Goal: Transaction & Acquisition: Purchase product/service

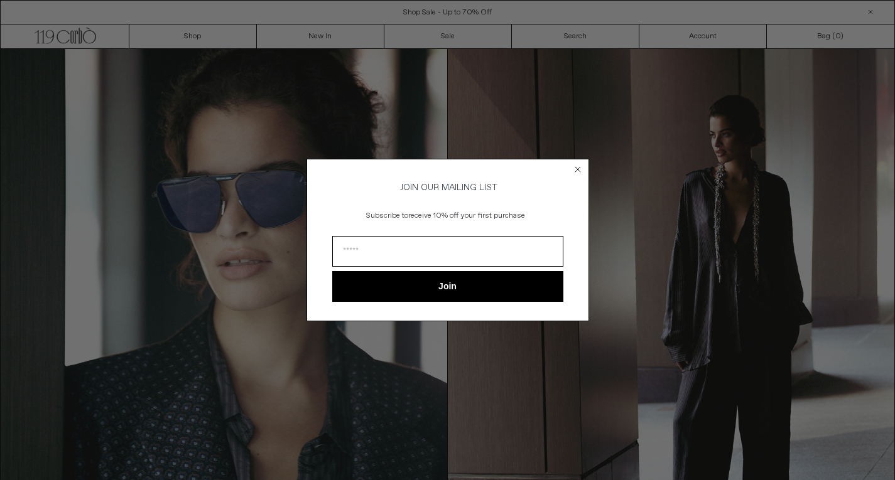
click at [580, 167] on icon "Close dialog" at bounding box center [577, 169] width 5 height 5
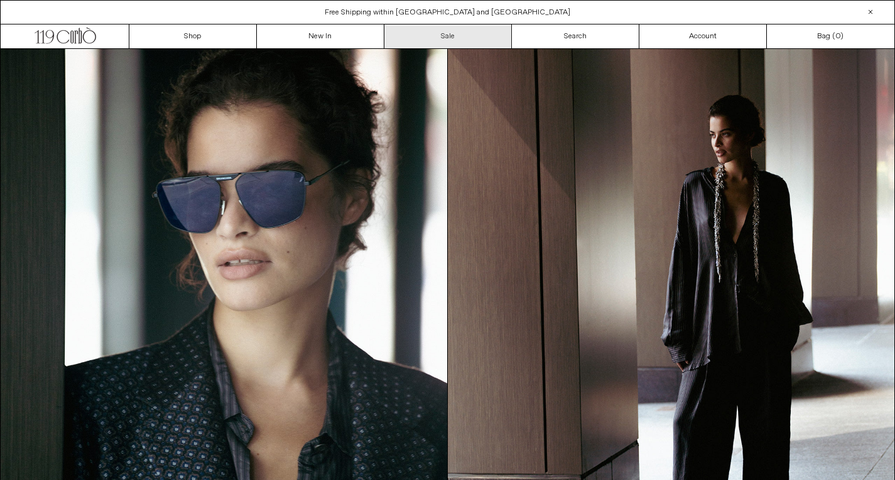
click at [445, 31] on link "Sale" at bounding box center [447, 36] width 127 height 24
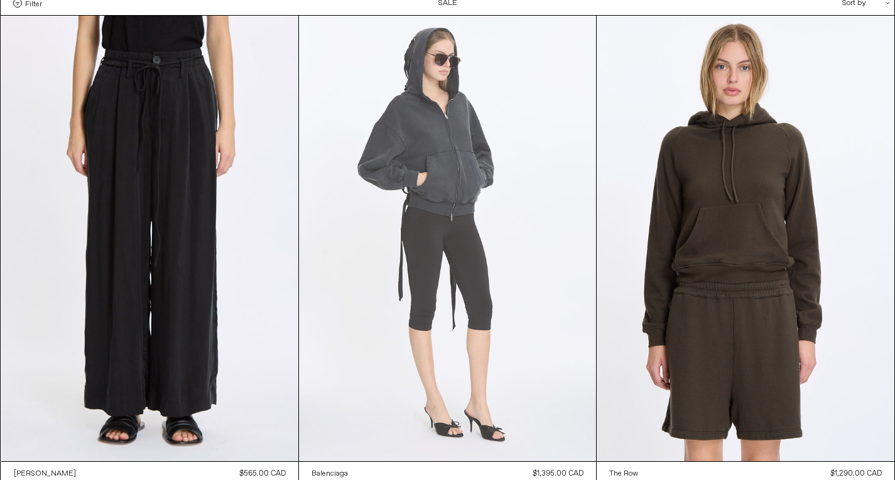
scroll to position [94, 0]
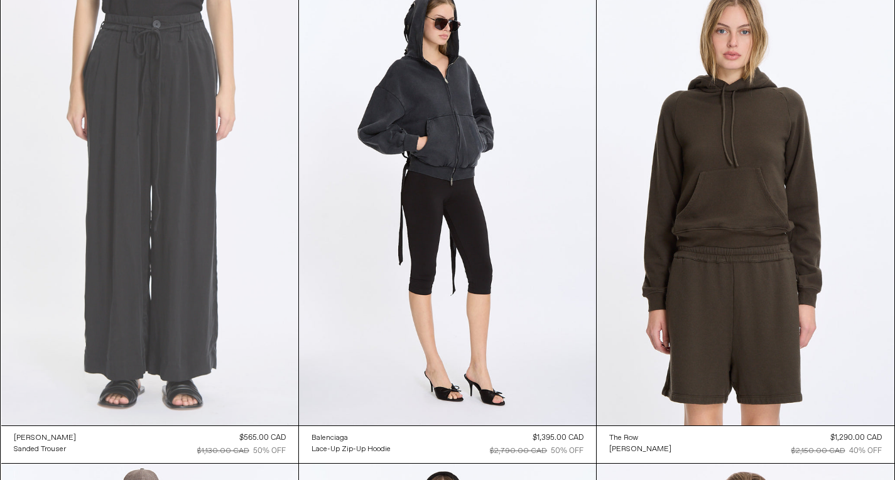
click at [201, 294] on at bounding box center [149, 203] width 297 height 446
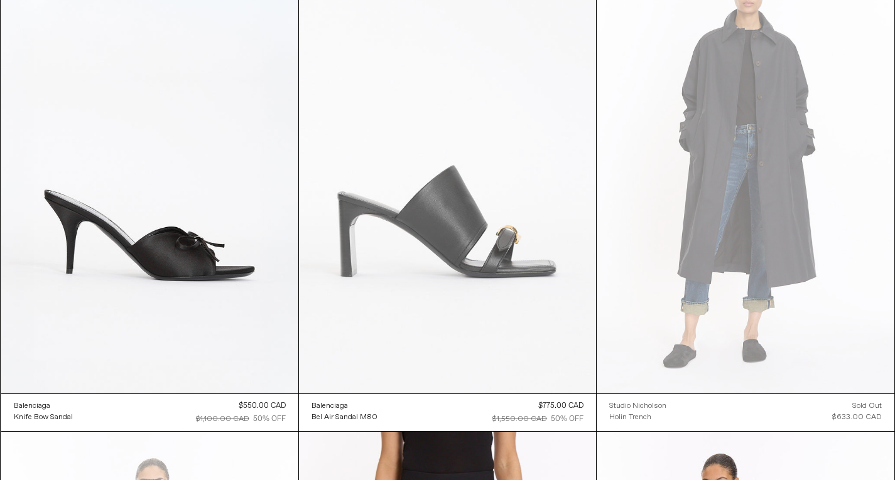
scroll to position [3051, 0]
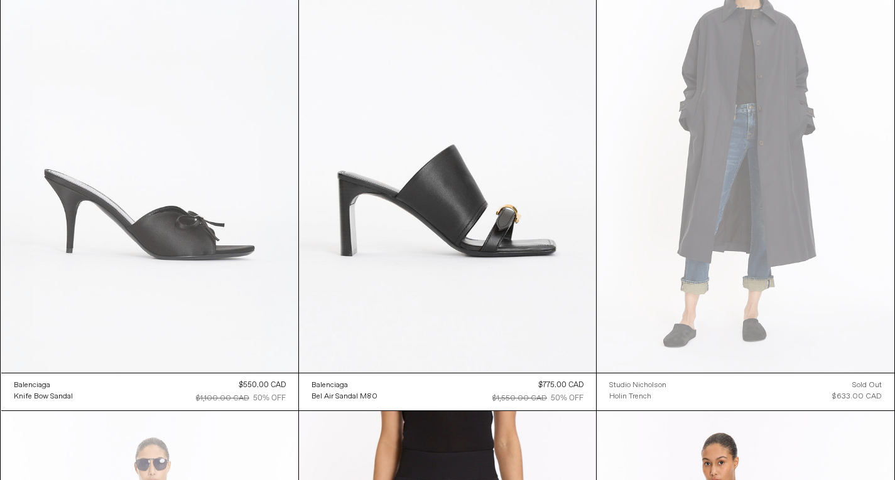
click at [160, 239] on at bounding box center [149, 150] width 297 height 446
